Goal: Book appointment/travel/reservation

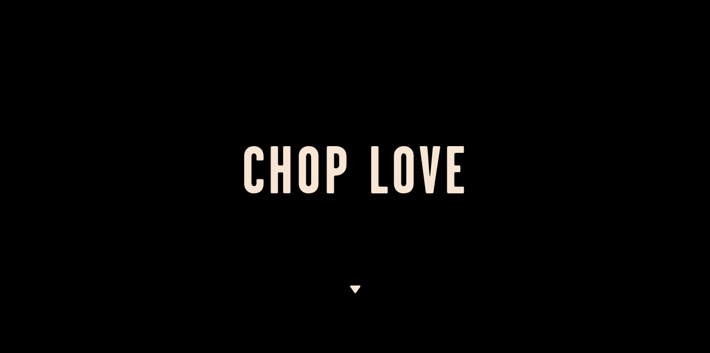
click at [358, 290] on img at bounding box center [355, 290] width 12 height 8
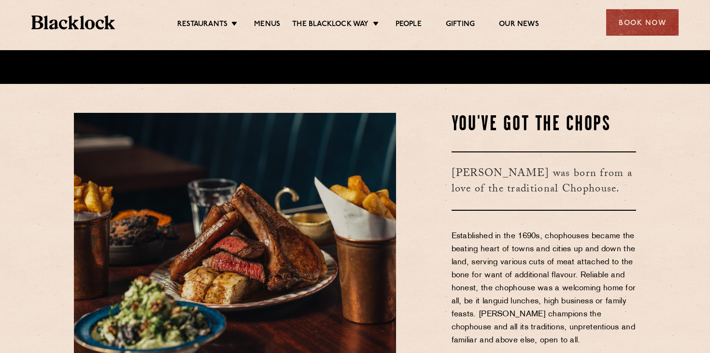
scroll to position [274, 0]
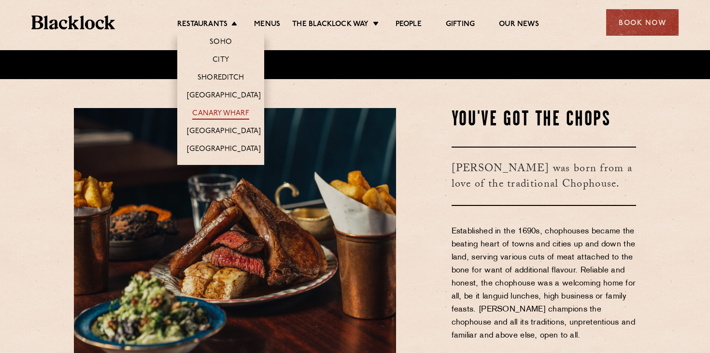
click at [227, 112] on link "Canary Wharf" at bounding box center [220, 114] width 56 height 11
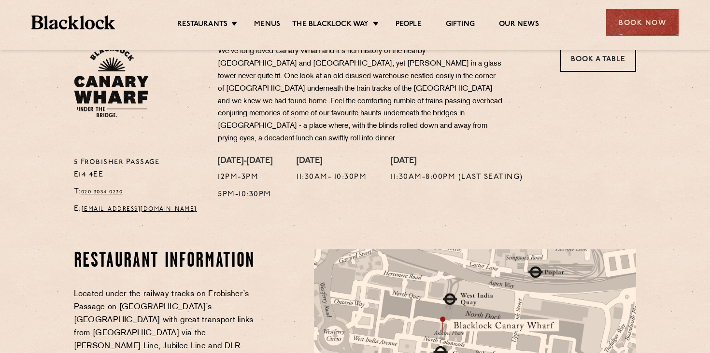
scroll to position [265, 0]
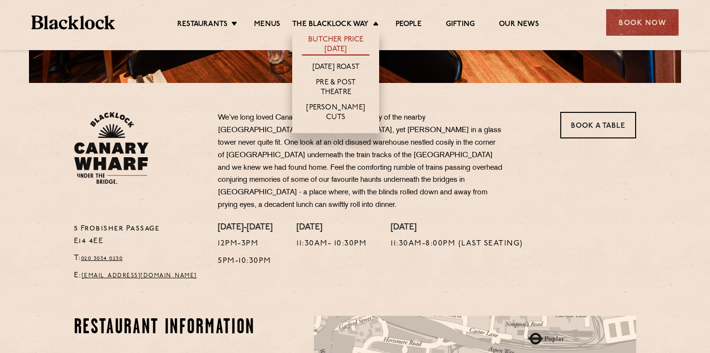
click at [340, 44] on link "Butcher Price [DATE]" at bounding box center [336, 45] width 68 height 20
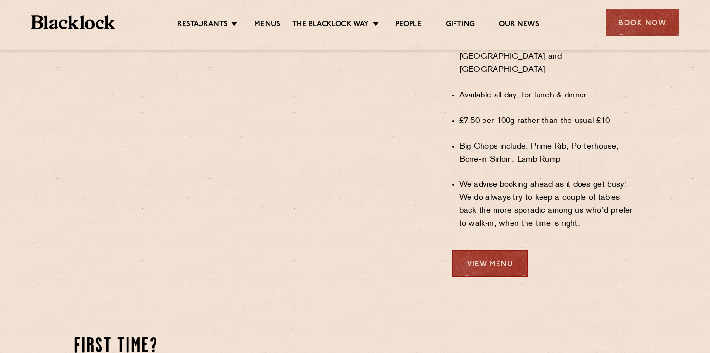
scroll to position [931, 0]
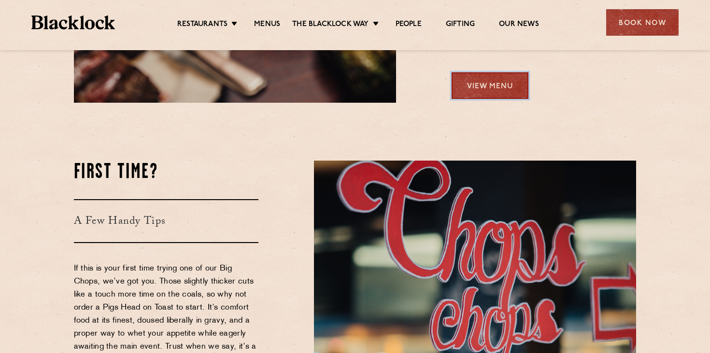
click at [508, 72] on link "View Menu" at bounding box center [489, 85] width 77 height 27
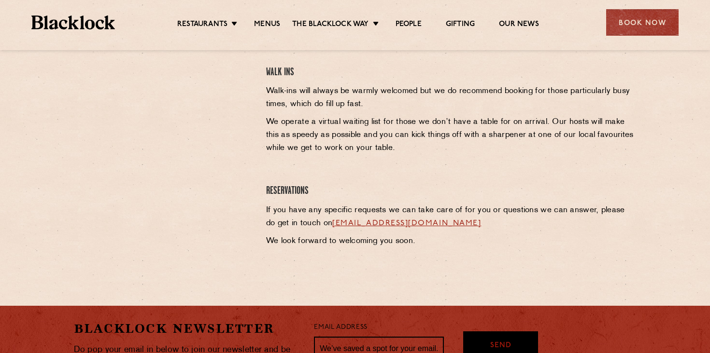
scroll to position [461, 0]
